Goal: Transaction & Acquisition: Book appointment/travel/reservation

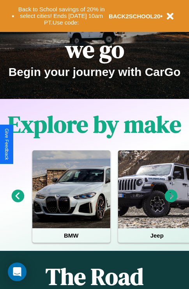
scroll to position [120, 0]
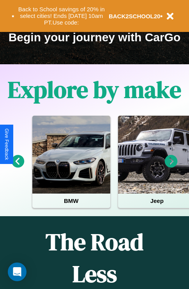
click at [18, 167] on icon at bounding box center [18, 161] width 13 height 13
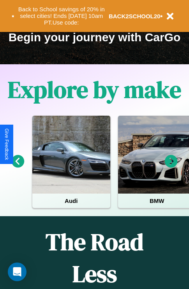
click at [18, 167] on icon at bounding box center [18, 161] width 13 height 13
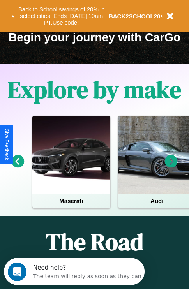
scroll to position [0, 0]
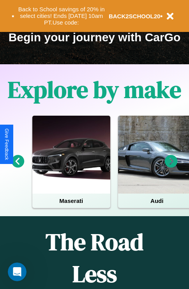
click at [18, 167] on icon at bounding box center [18, 161] width 13 height 13
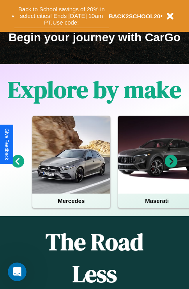
click at [61, 16] on button "Back to School savings of 20% in select cities! Ends 9/1 at 10am PT. Use code:" at bounding box center [61, 16] width 94 height 24
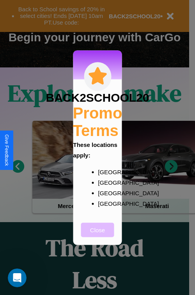
click at [97, 235] on button "Close" at bounding box center [97, 230] width 33 height 14
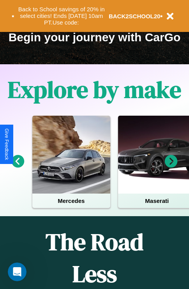
click at [171, 167] on icon at bounding box center [171, 161] width 13 height 13
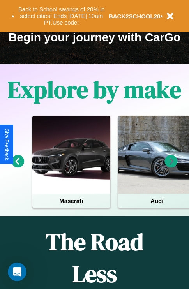
click at [18, 167] on icon at bounding box center [18, 161] width 13 height 13
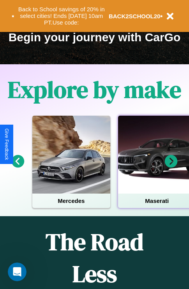
click at [156, 167] on div at bounding box center [157, 155] width 78 height 78
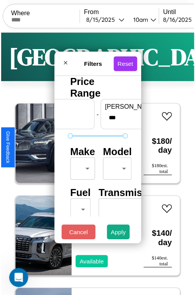
scroll to position [23, 0]
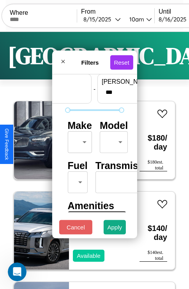
click at [78, 140] on body "CarGo Where From 8 / 15 / 2025 10am Until 8 / 16 / 2025 10am Become a Host Logi…" at bounding box center [94, 161] width 189 height 322
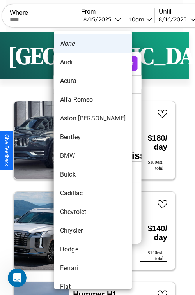
click at [78, 119] on li "Aston [PERSON_NAME]" at bounding box center [93, 118] width 78 height 19
type input "**********"
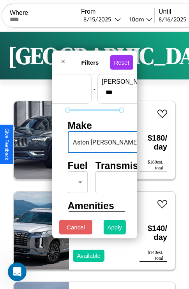
click at [115, 229] on button "Apply" at bounding box center [115, 227] width 23 height 14
